Goal: Find specific page/section: Find specific page/section

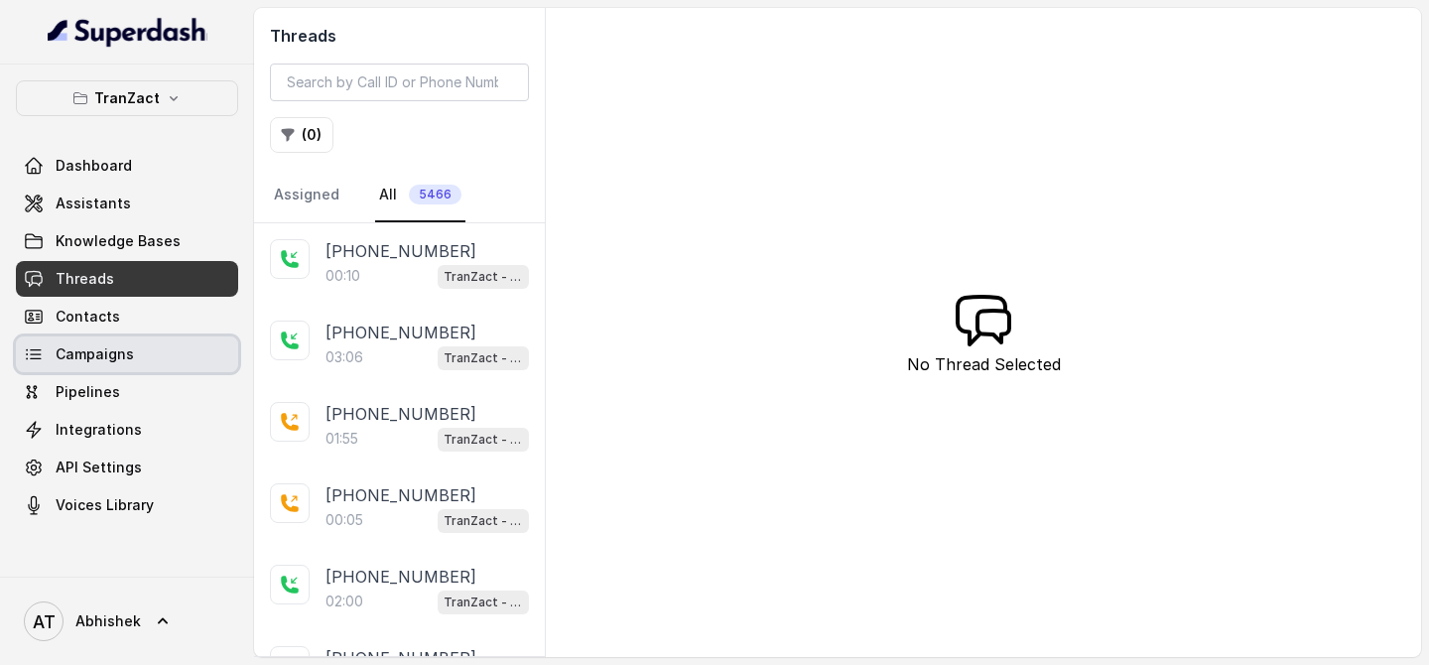
click at [127, 355] on span "Campaigns" at bounding box center [95, 354] width 78 height 20
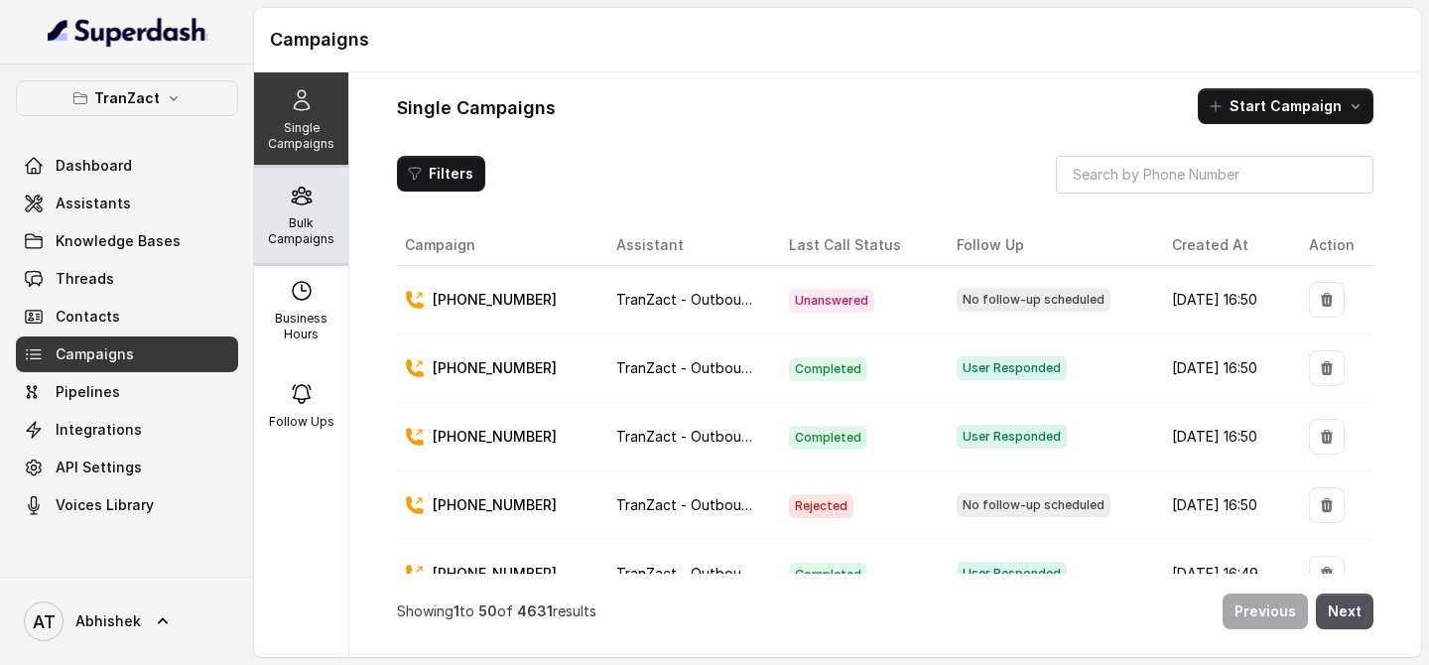
click at [307, 225] on p "Bulk Campaigns" at bounding box center [301, 231] width 78 height 32
